Goal: Find specific page/section: Find specific page/section

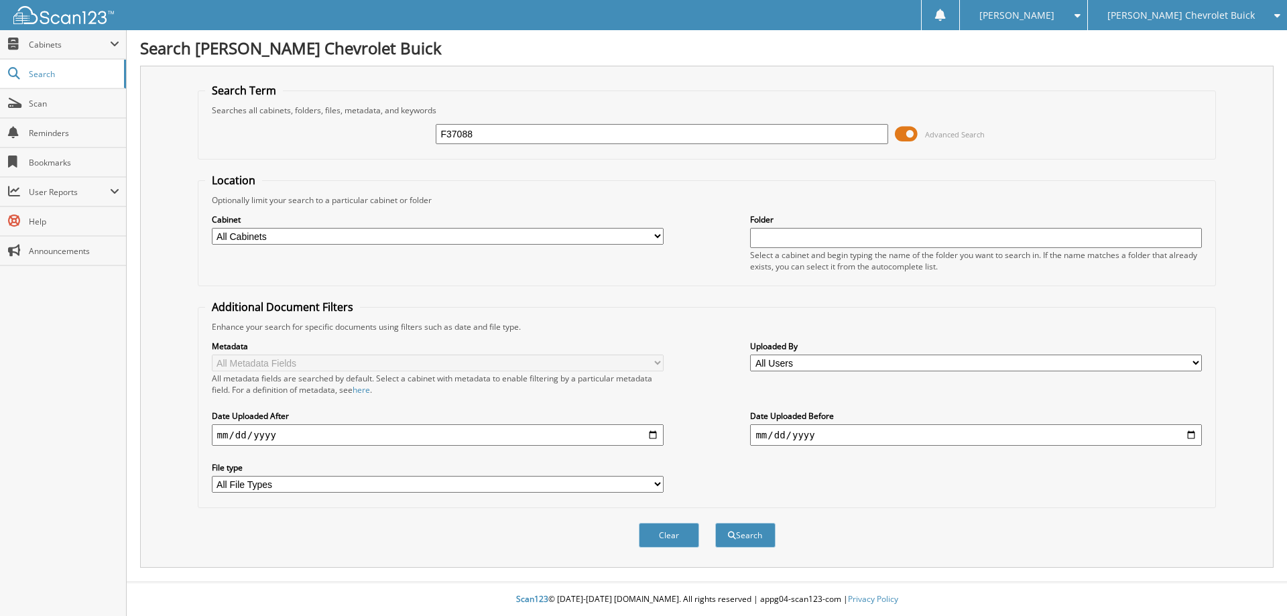
type input "F37088"
click at [715, 523] on button "Search" at bounding box center [745, 535] width 60 height 25
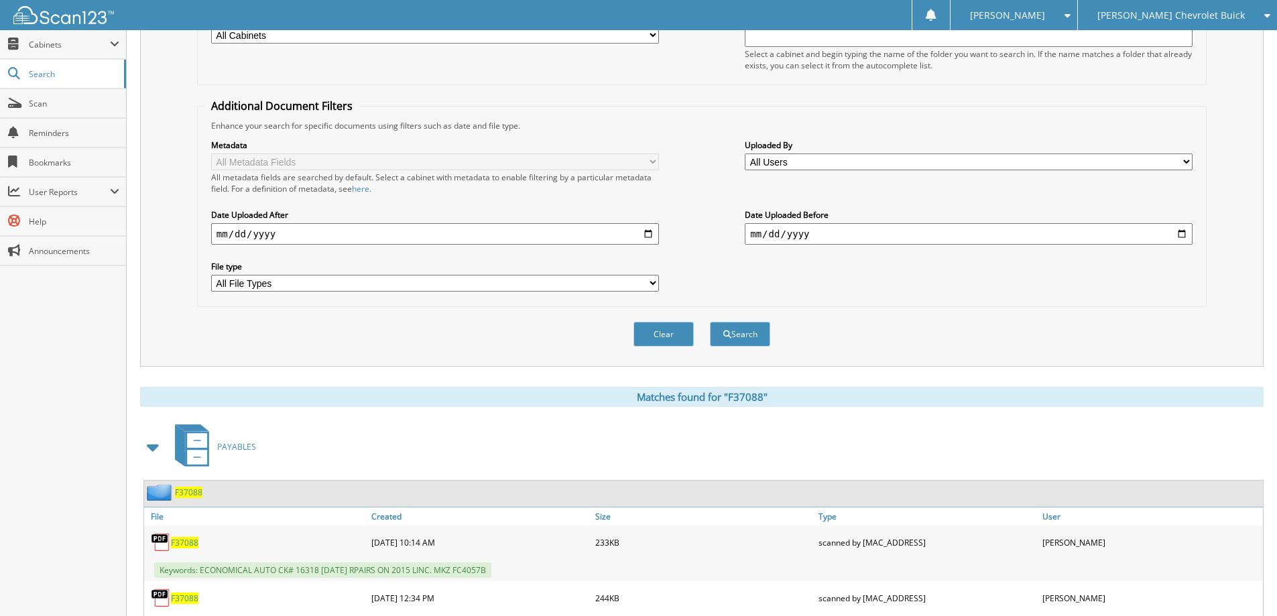
click at [194, 495] on span "F37088" at bounding box center [188, 492] width 27 height 11
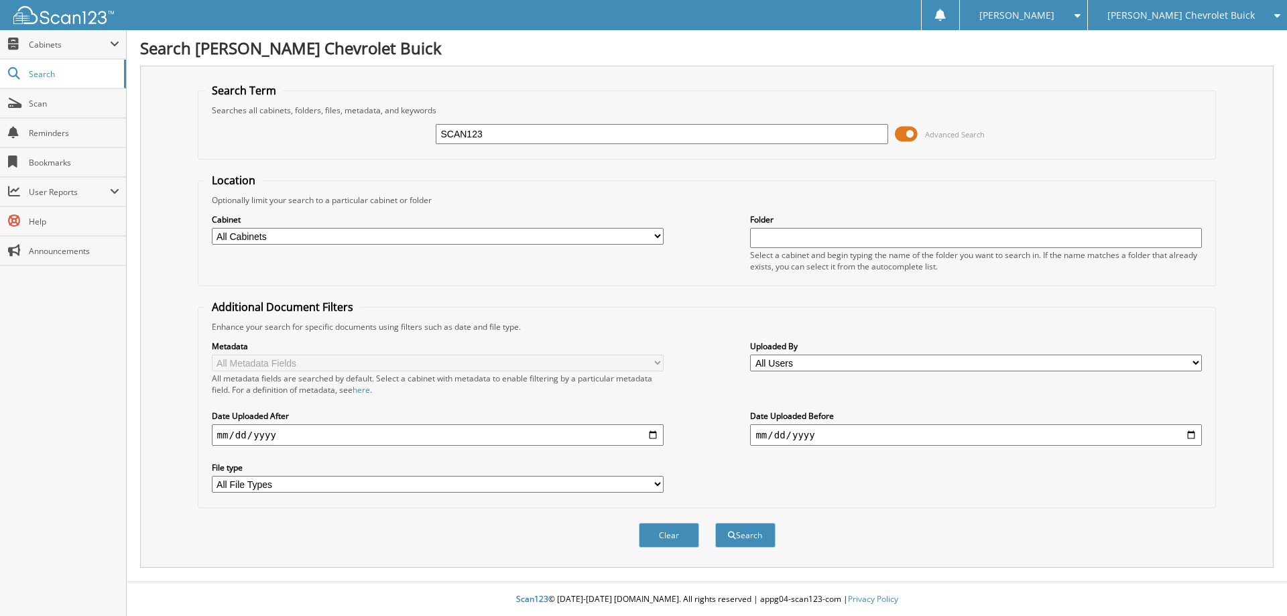
type input "SCAN123"
click at [715, 523] on button "Search" at bounding box center [745, 535] width 60 height 25
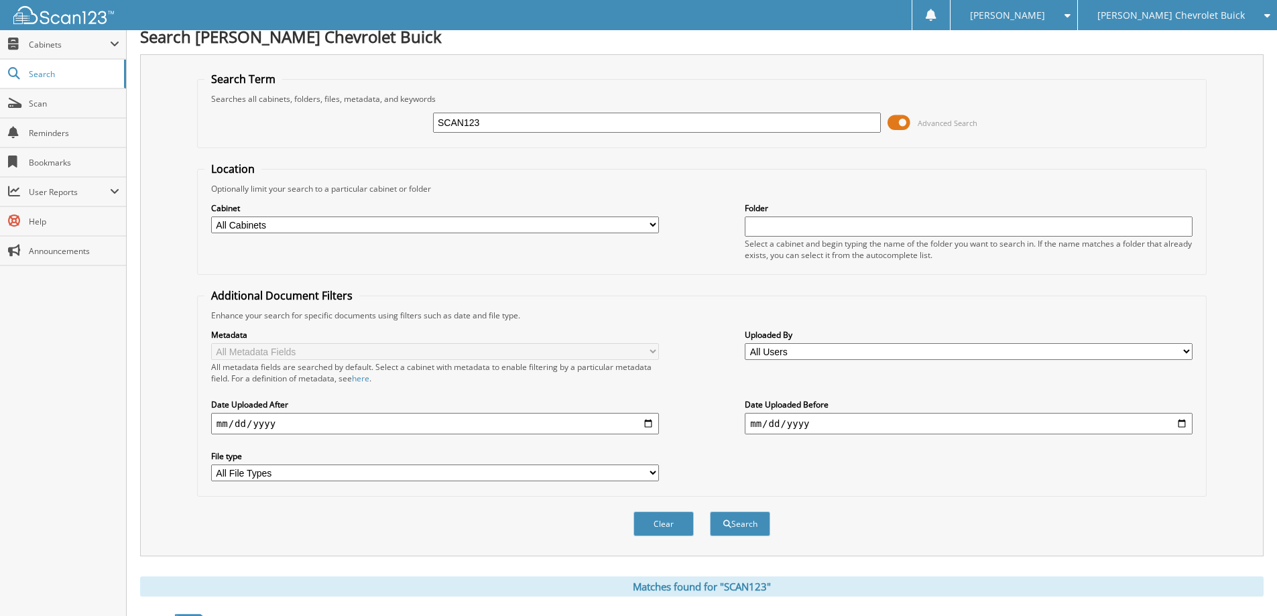
scroll to position [201, 0]
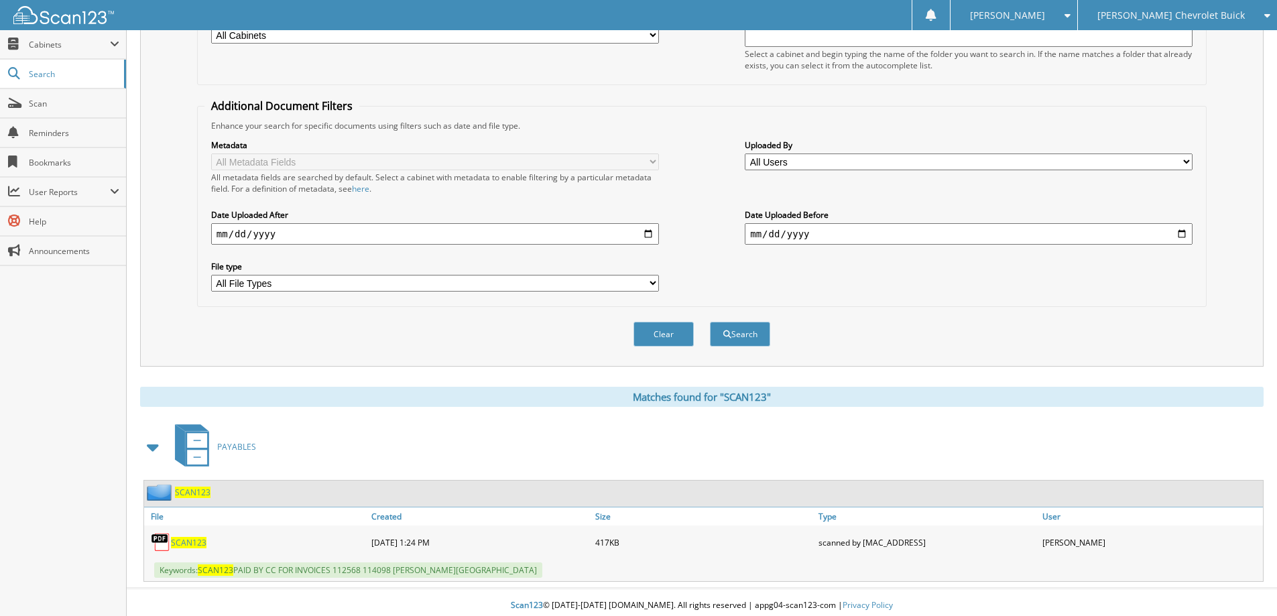
click at [201, 492] on span "SCAN123" at bounding box center [193, 492] width 36 height 11
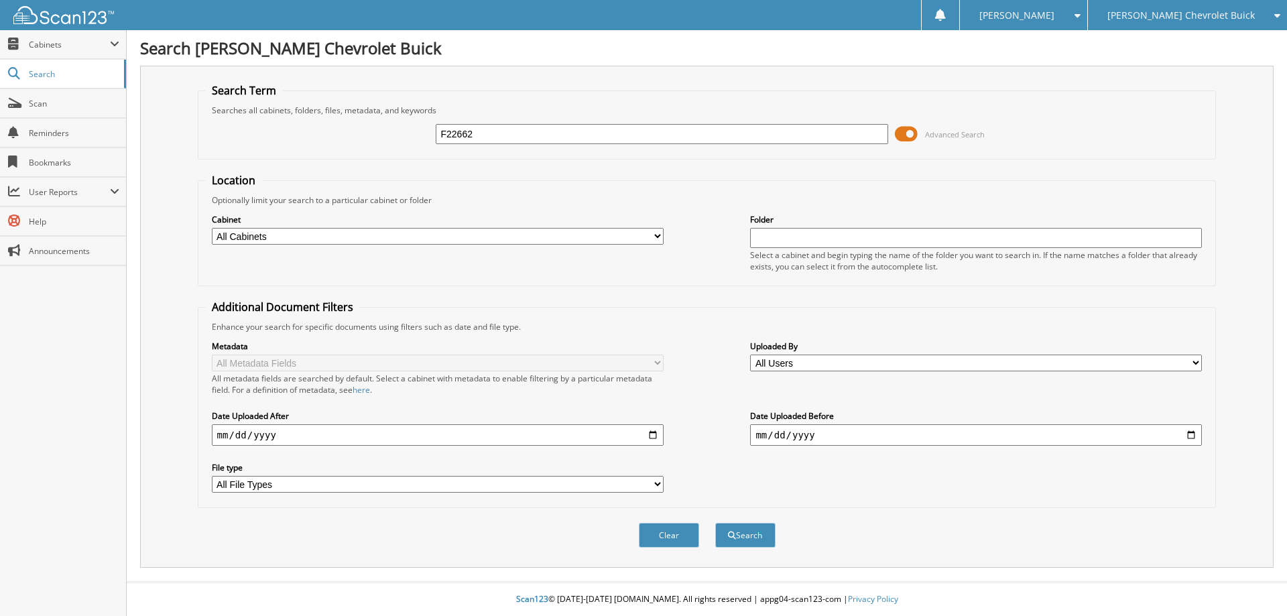
type input "F22662"
click at [715, 523] on button "Search" at bounding box center [745, 535] width 60 height 25
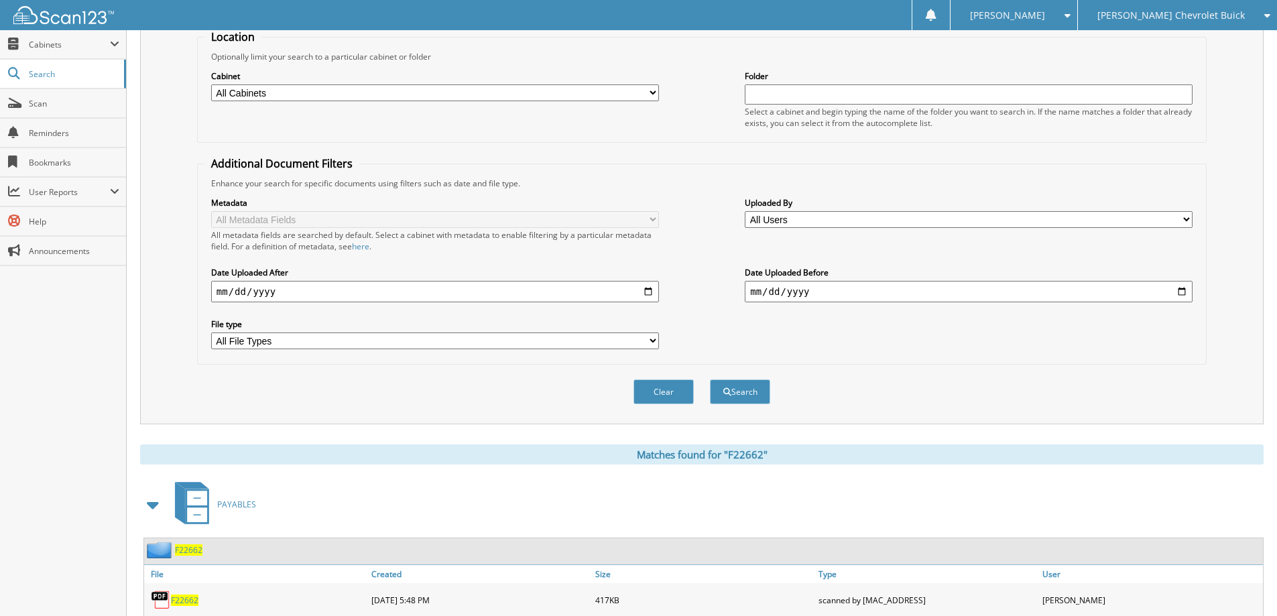
scroll to position [208, 0]
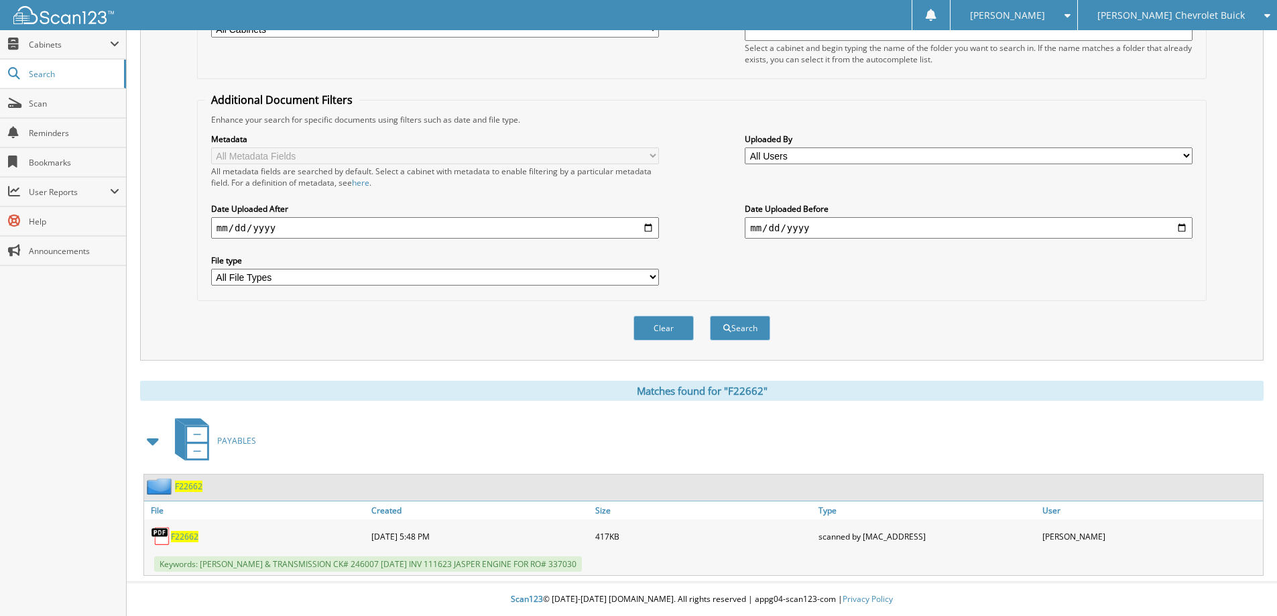
click at [190, 487] on span "F22662" at bounding box center [188, 486] width 27 height 11
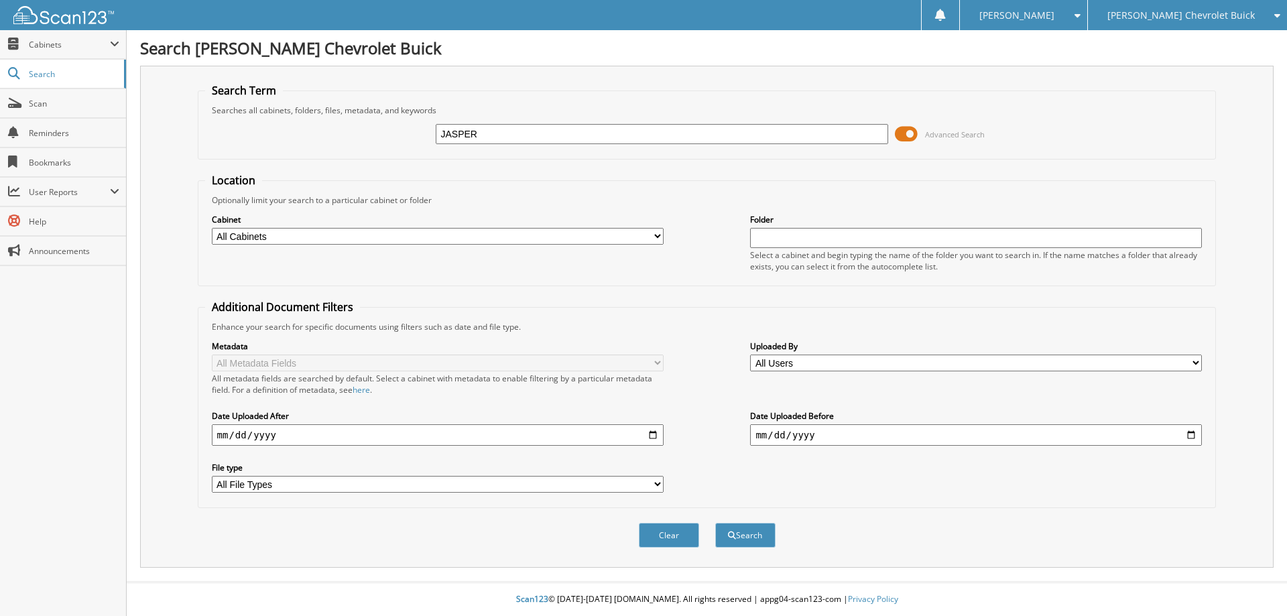
type input "JASPER"
click at [715, 523] on button "Search" at bounding box center [745, 535] width 60 height 25
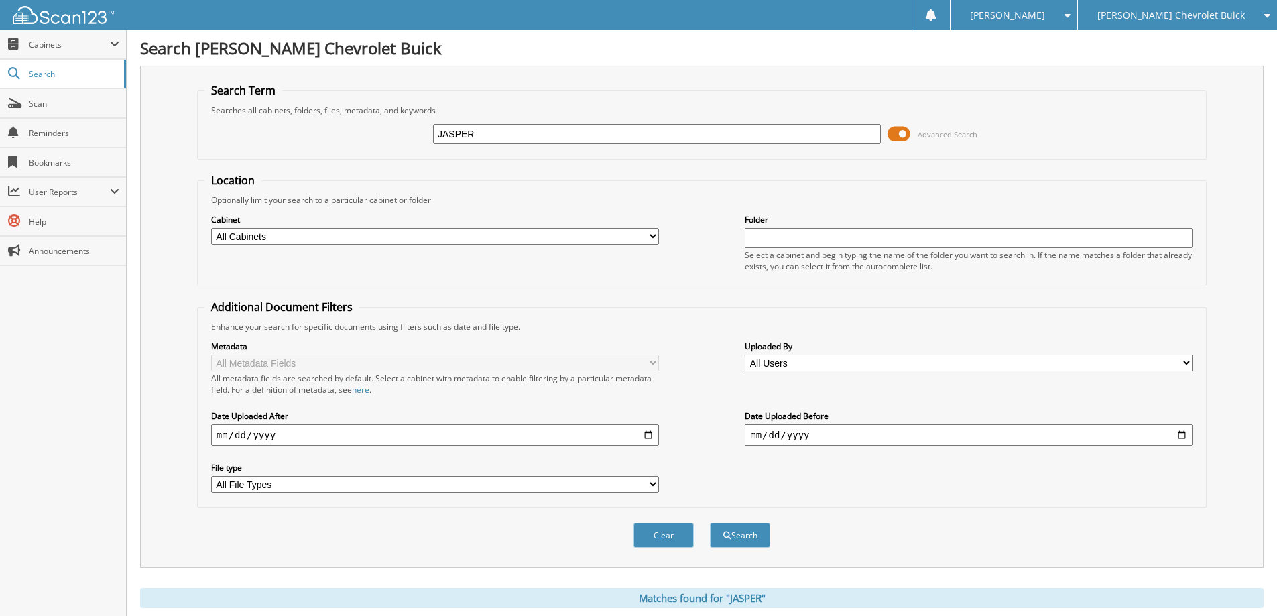
drag, startPoint x: 491, startPoint y: 133, endPoint x: 365, endPoint y: 128, distance: 126.8
click at [365, 128] on div "JASPER Advanced Search" at bounding box center [701, 134] width 995 height 36
type input "1197087"
click at [710, 523] on button "Search" at bounding box center [740, 535] width 60 height 25
